Goal: Transaction & Acquisition: Purchase product/service

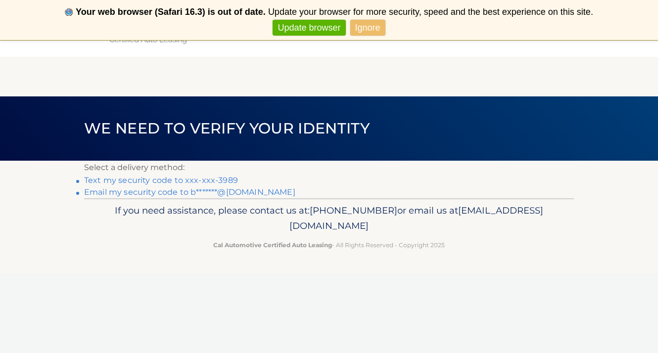
click at [174, 182] on link "Text my security code to xxx-xxx-3989" at bounding box center [161, 180] width 154 height 9
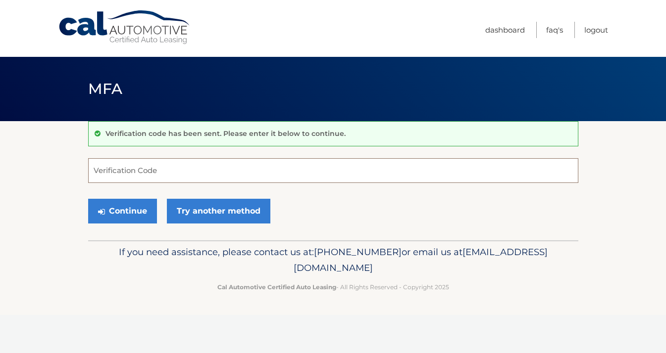
click at [130, 171] on input "Verification Code" at bounding box center [333, 170] width 490 height 25
type input "478020"
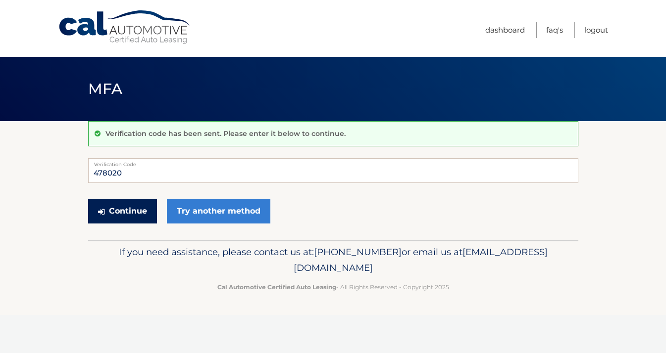
click at [121, 214] on button "Continue" at bounding box center [122, 211] width 69 height 25
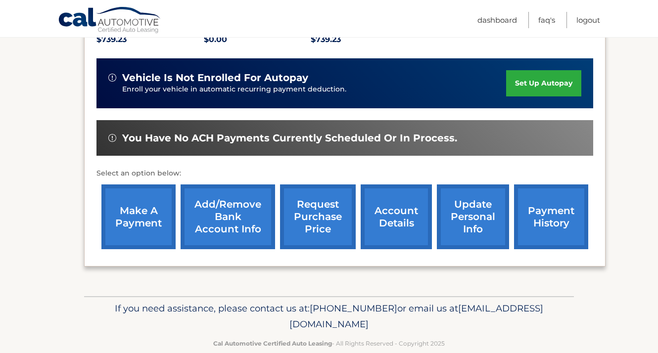
scroll to position [230, 0]
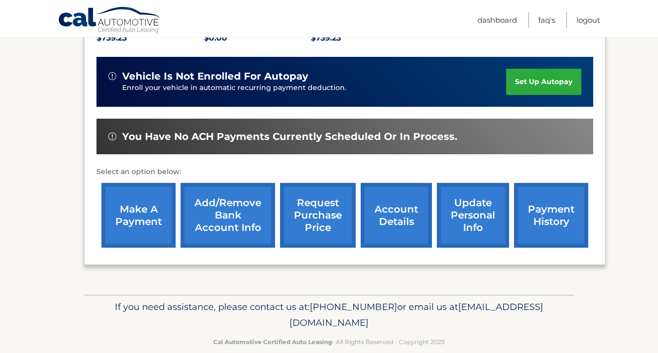
click at [154, 218] on link "make a payment" at bounding box center [138, 215] width 74 height 65
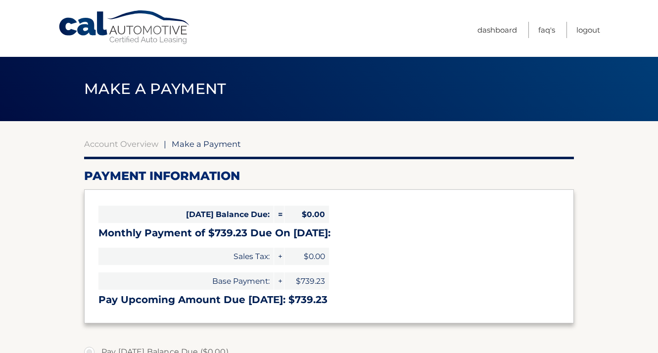
select select "YmUwZWM4MDgtMGI4Ny00MmU3LTgyNGQtN2MxNTY4MWJkNmNi"
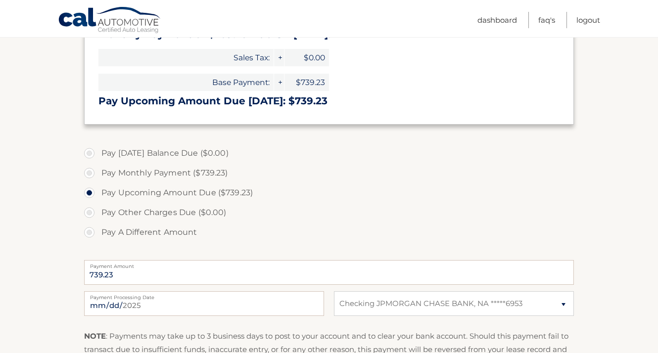
scroll to position [201, 0]
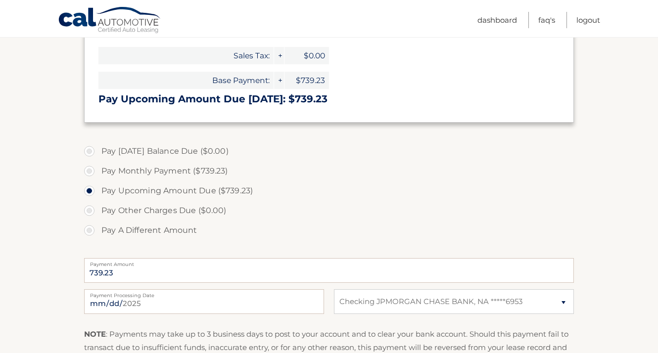
click at [90, 170] on label "Pay Monthly Payment ($739.23)" at bounding box center [329, 171] width 490 height 20
click at [90, 170] on input "Pay Monthly Payment ($739.23)" at bounding box center [93, 169] width 10 height 16
radio input "true"
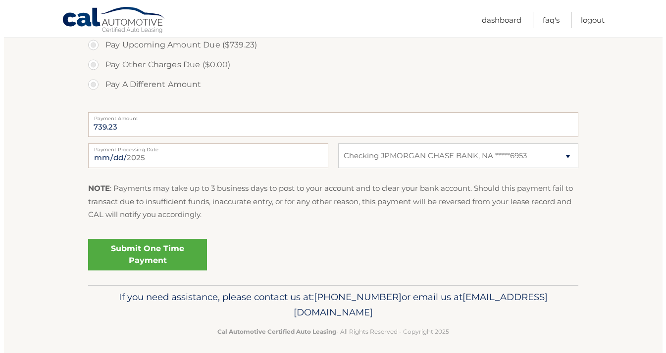
scroll to position [351, 0]
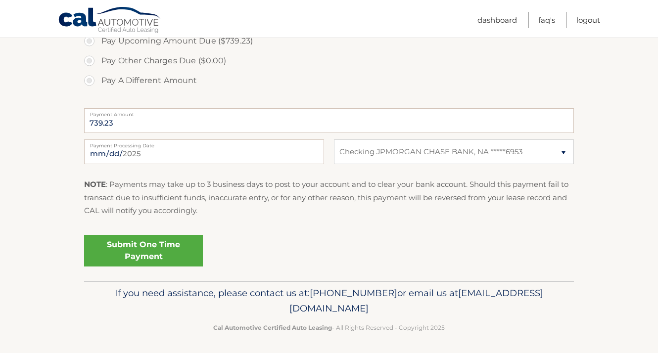
click at [157, 247] on link "Submit One Time Payment" at bounding box center [143, 251] width 119 height 32
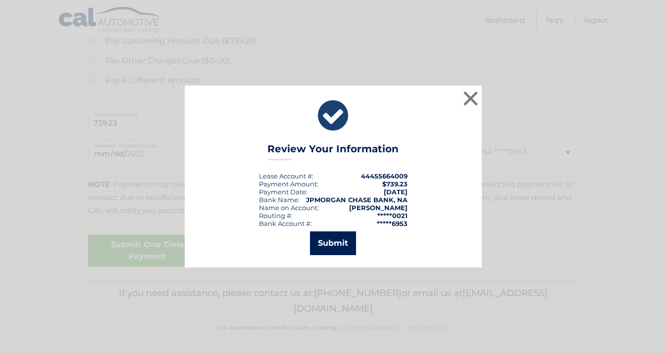
click at [344, 247] on button "Submit" at bounding box center [333, 244] width 46 height 24
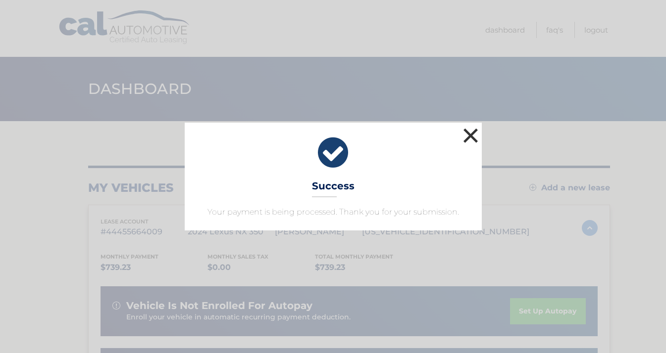
click at [471, 137] on button "×" at bounding box center [471, 136] width 20 height 20
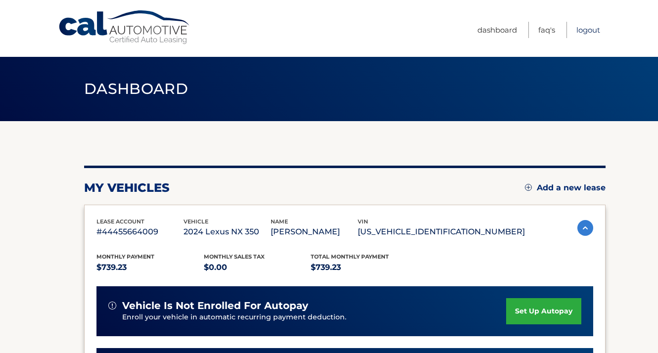
click at [584, 30] on link "Logout" at bounding box center [589, 30] width 24 height 16
